Goal: Task Accomplishment & Management: Complete application form

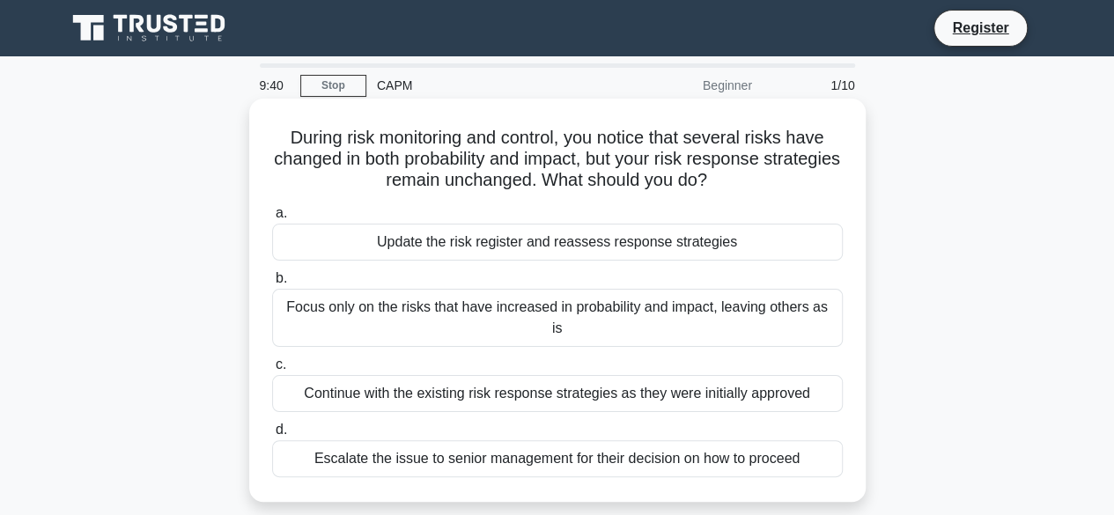
click at [678, 244] on div "Update the risk register and reassess response strategies" at bounding box center [557, 242] width 570 height 37
click at [272, 219] on input "a. Update the risk register and reassess response strategies" at bounding box center [272, 213] width 0 height 11
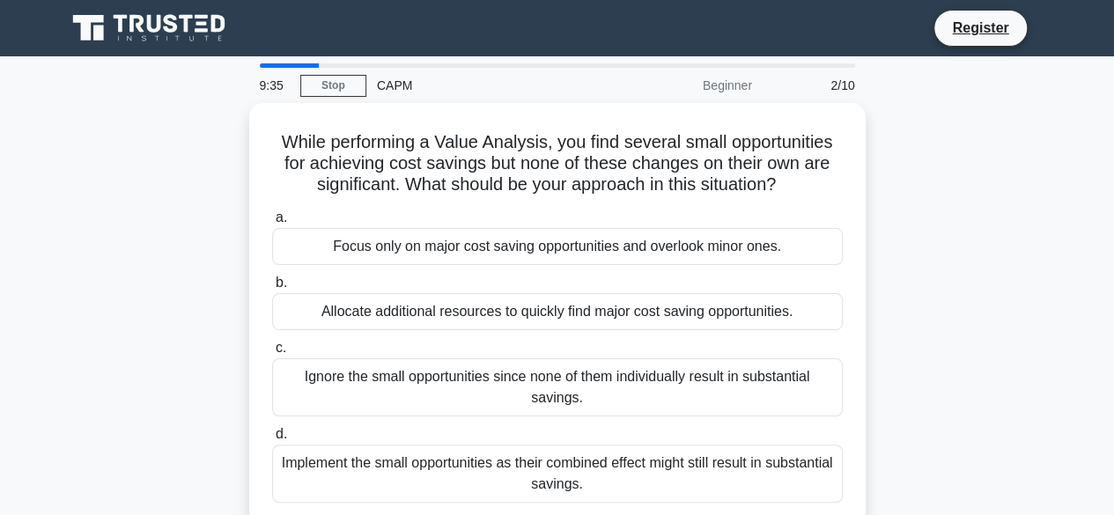
click at [678, 244] on div "Focus only on major cost saving opportunities and overlook minor ones." at bounding box center [557, 246] width 570 height 37
click at [272, 224] on input "a. Focus only on major cost saving opportunities and overlook minor ones." at bounding box center [272, 217] width 0 height 11
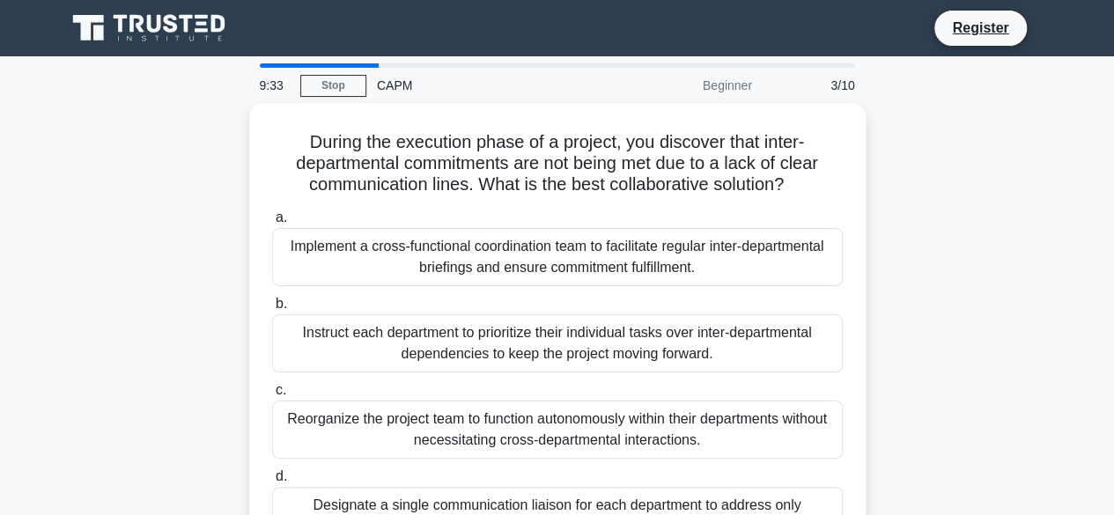
click at [678, 244] on div "Implement a cross-functional coordination team to facilitate regular inter-depa…" at bounding box center [557, 257] width 570 height 58
click at [272, 224] on input "a. Implement a cross-functional coordination team to facilitate regular inter-d…" at bounding box center [272, 217] width 0 height 11
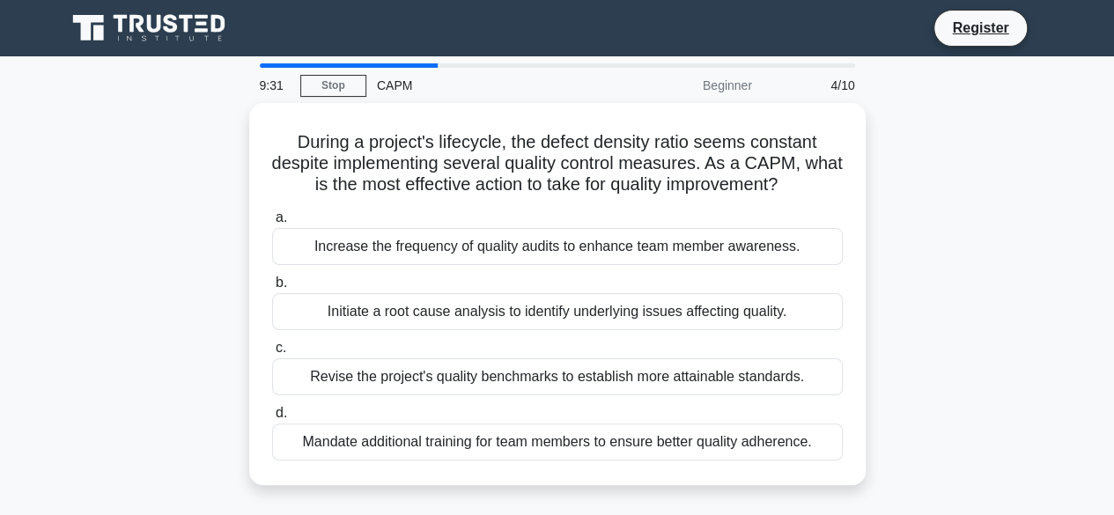
click at [678, 244] on div "Increase the frequency of quality audits to enhance team member awareness." at bounding box center [557, 246] width 570 height 37
click at [272, 224] on input "a. Increase the frequency of quality audits to enhance team member awareness." at bounding box center [272, 217] width 0 height 11
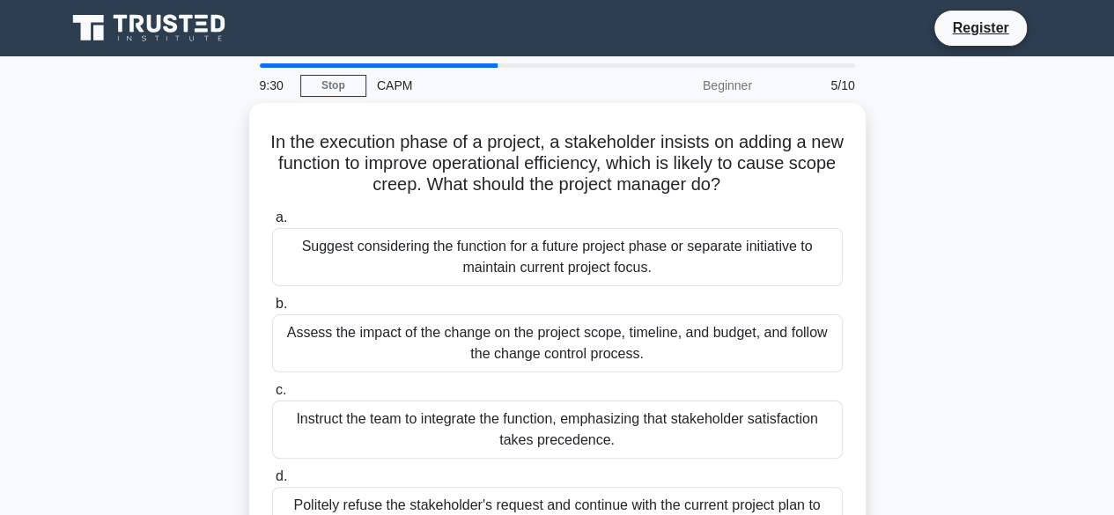
click at [678, 244] on div "Suggest considering the function for a future project phase or separate initiat…" at bounding box center [557, 257] width 570 height 58
click at [272, 224] on input "a. Suggest considering the function for a future project phase or separate init…" at bounding box center [272, 217] width 0 height 11
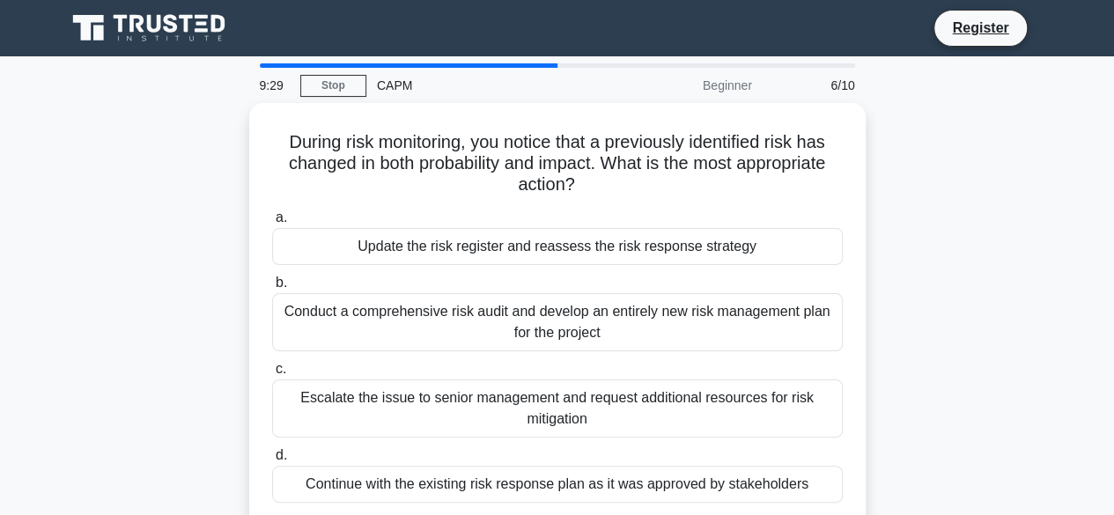
click at [678, 244] on div "Update the risk register and reassess the risk response strategy" at bounding box center [557, 246] width 570 height 37
click at [272, 224] on input "a. Update the risk register and reassess the risk response strategy" at bounding box center [272, 217] width 0 height 11
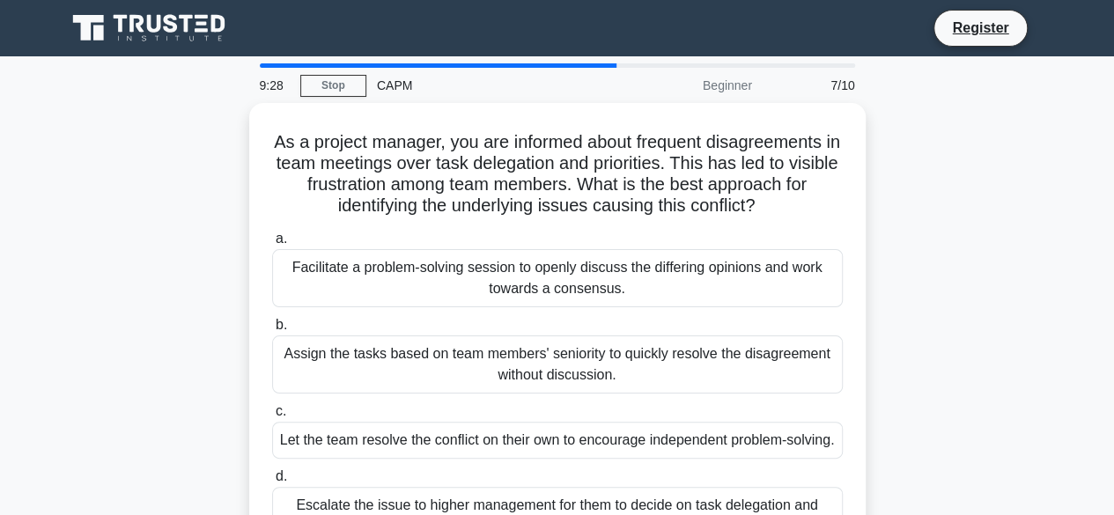
click at [678, 244] on label "a. Facilitate a problem-solving session to openly discuss the differing opinion…" at bounding box center [557, 267] width 570 height 79
click at [272, 244] on input "a. Facilitate a problem-solving session to openly discuss the differing opinion…" at bounding box center [272, 238] width 0 height 11
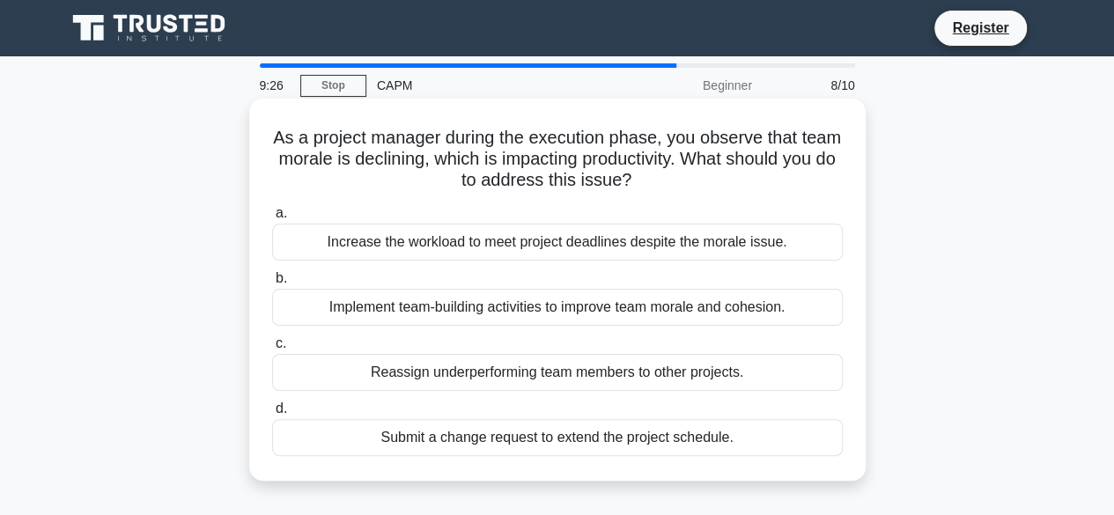
click at [676, 313] on div "Implement team-building activities to improve team morale and cohesion." at bounding box center [557, 307] width 570 height 37
click at [272, 284] on input "b. Implement team-building activities to improve team morale and cohesion." at bounding box center [272, 278] width 0 height 11
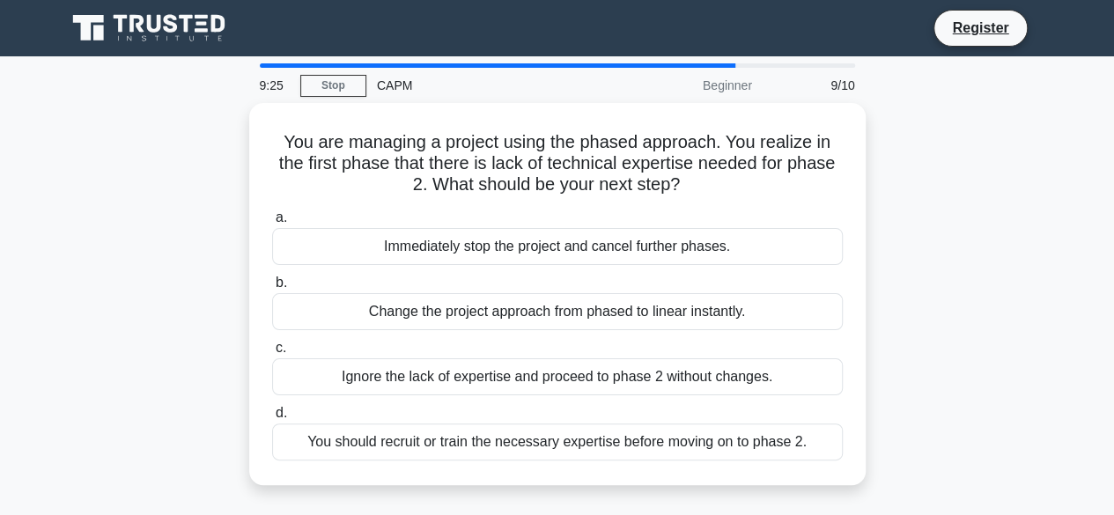
click at [676, 313] on div "Change the project approach from phased to linear instantly." at bounding box center [557, 311] width 570 height 37
click at [272, 289] on input "b. Change the project approach from phased to linear instantly." at bounding box center [272, 282] width 0 height 11
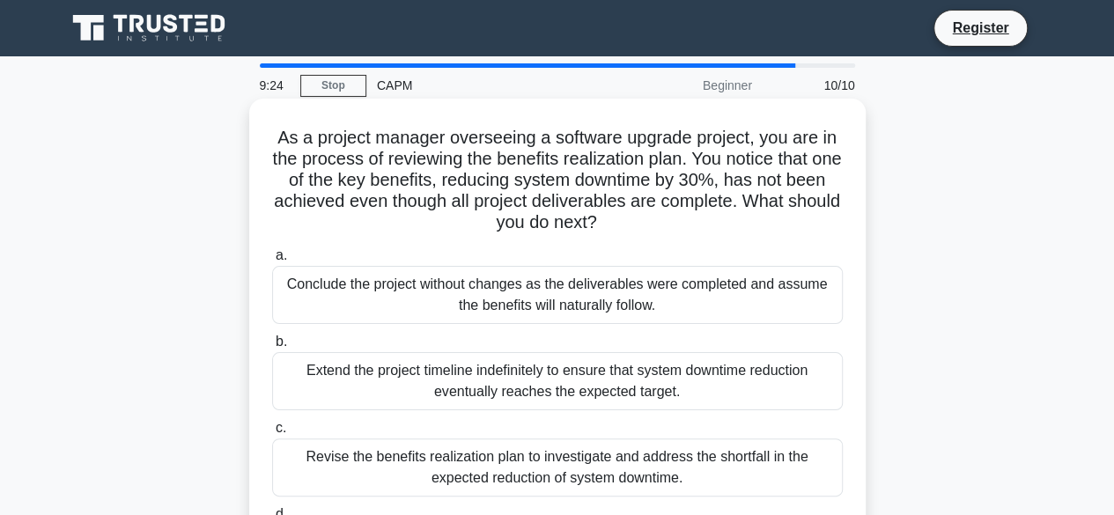
click at [668, 394] on div "Extend the project timeline indefinitely to ensure that system downtime reducti…" at bounding box center [557, 381] width 570 height 58
click at [272, 348] on input "b. Extend the project timeline indefinitely to ensure that system downtime redu…" at bounding box center [272, 341] width 0 height 11
